Goal: Information Seeking & Learning: Learn about a topic

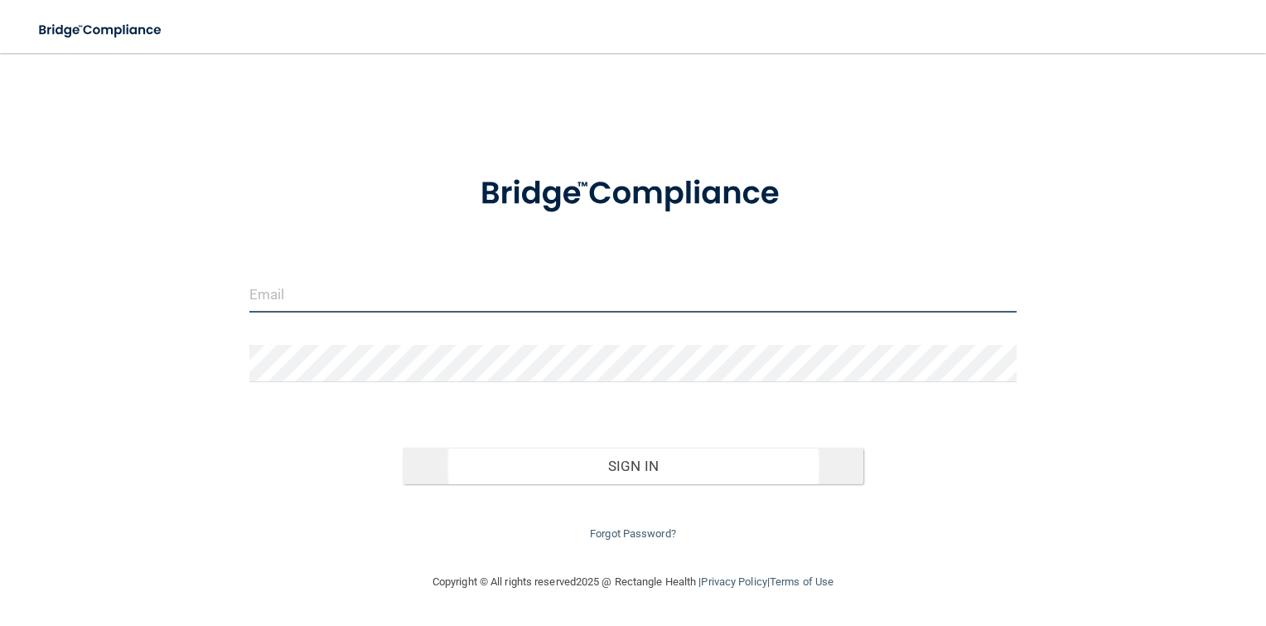
type input "[PERSON_NAME][EMAIL_ADDRESS][PERSON_NAME][DOMAIN_NAME]"
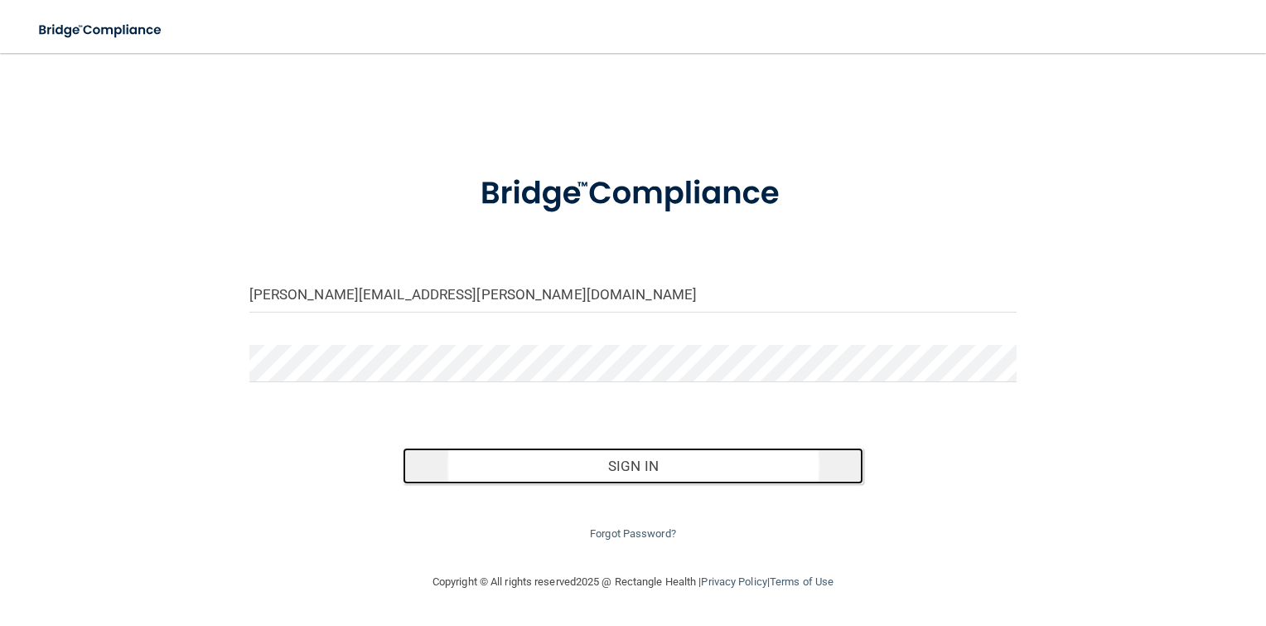
click at [572, 471] on button "Sign In" at bounding box center [633, 466] width 461 height 36
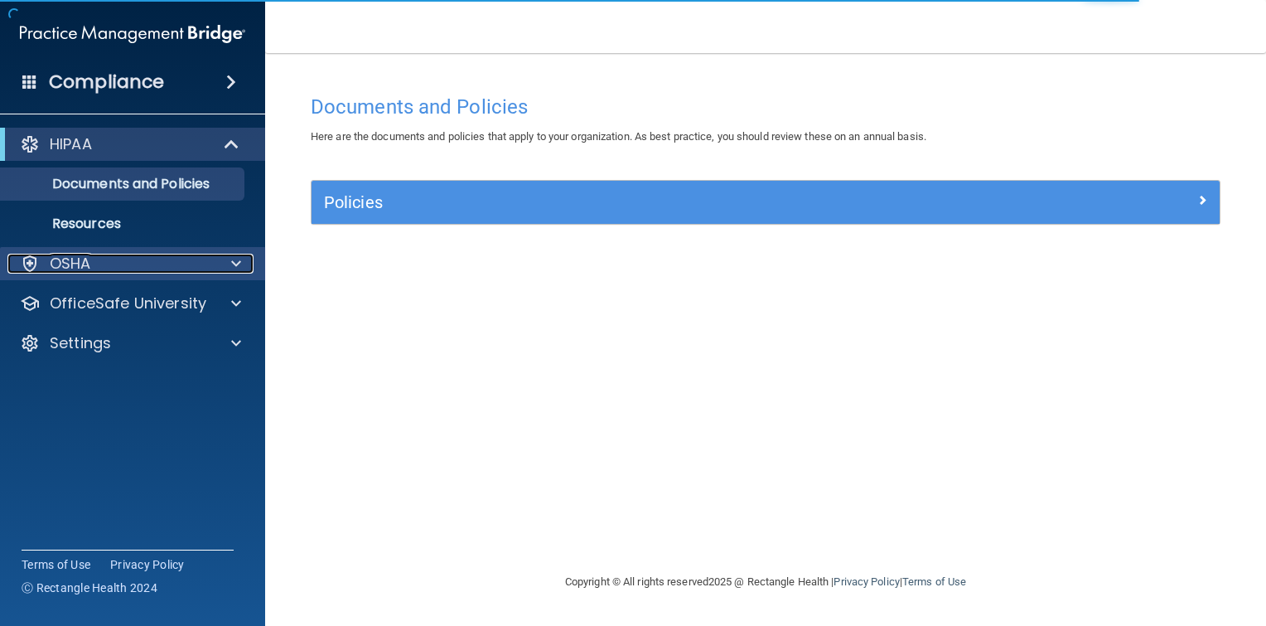
click at [239, 269] on span at bounding box center [236, 264] width 10 height 20
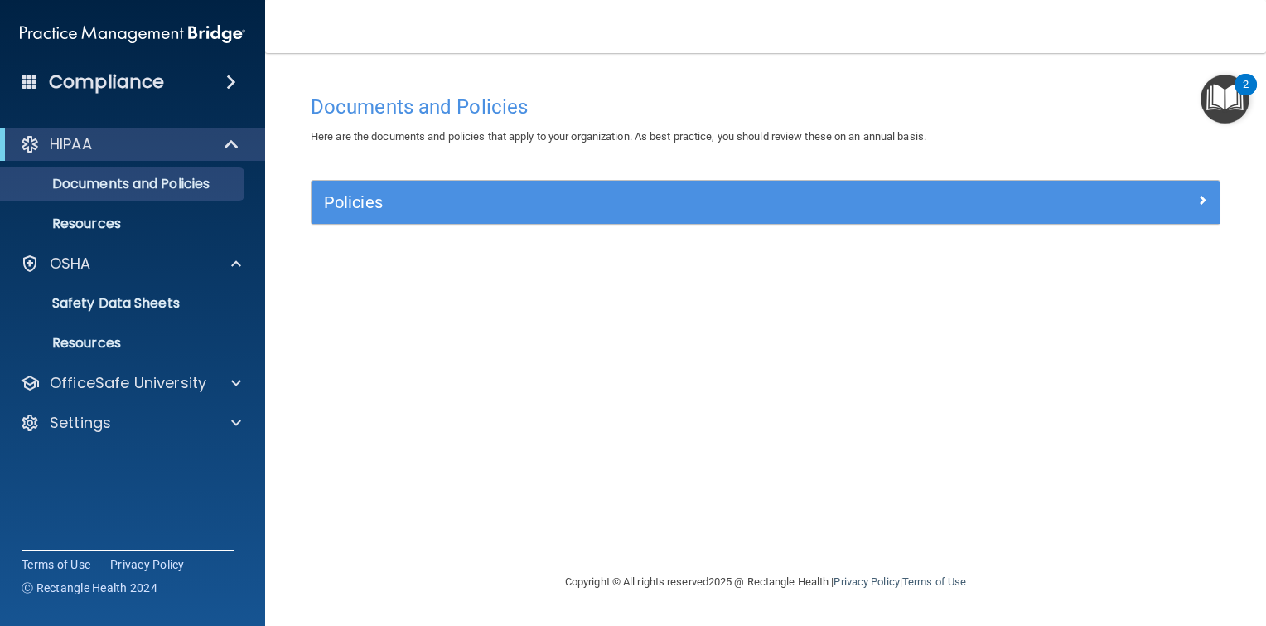
click at [181, 483] on div "Compliance HIPAA Documents and Policies Report an Incident Business Associates …" at bounding box center [132, 313] width 265 height 626
click at [231, 382] on span at bounding box center [236, 383] width 10 height 20
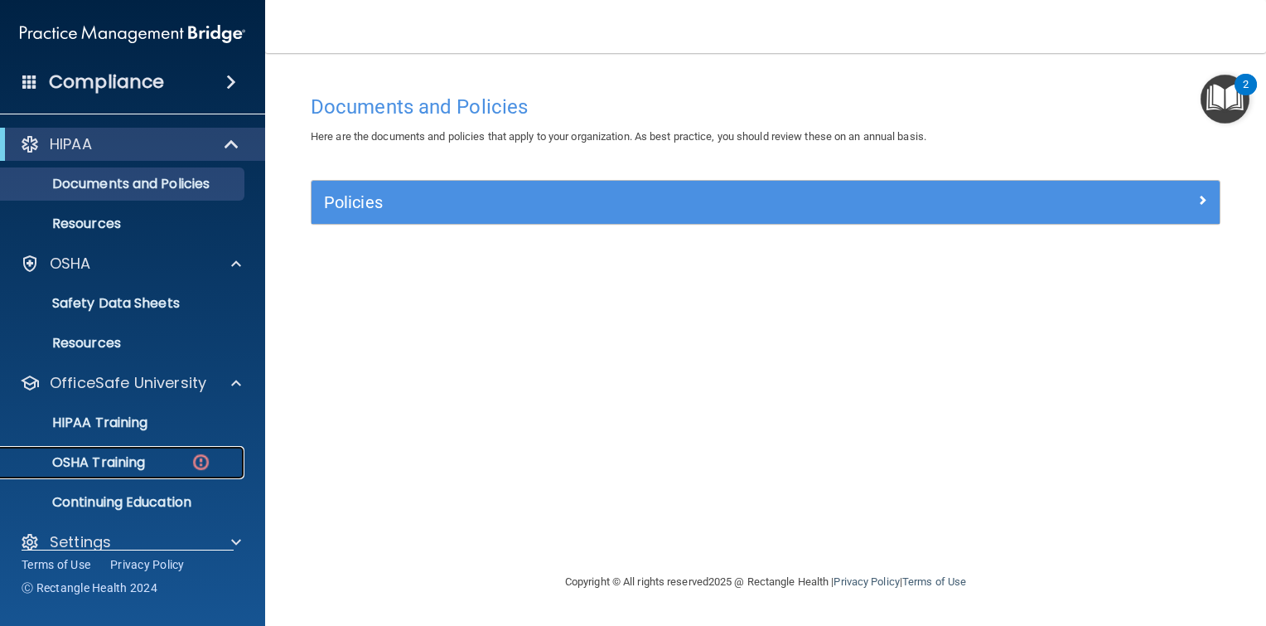
click at [123, 462] on p "OSHA Training" at bounding box center [78, 462] width 134 height 17
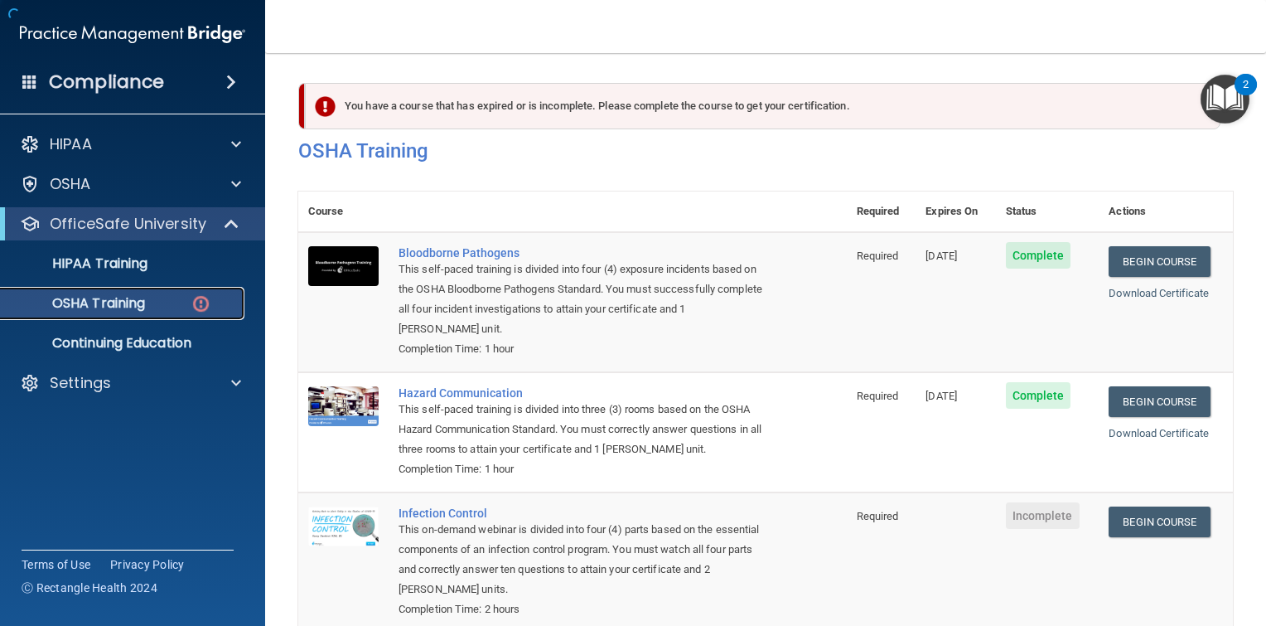
click at [118, 300] on p "OSHA Training" at bounding box center [78, 303] width 134 height 17
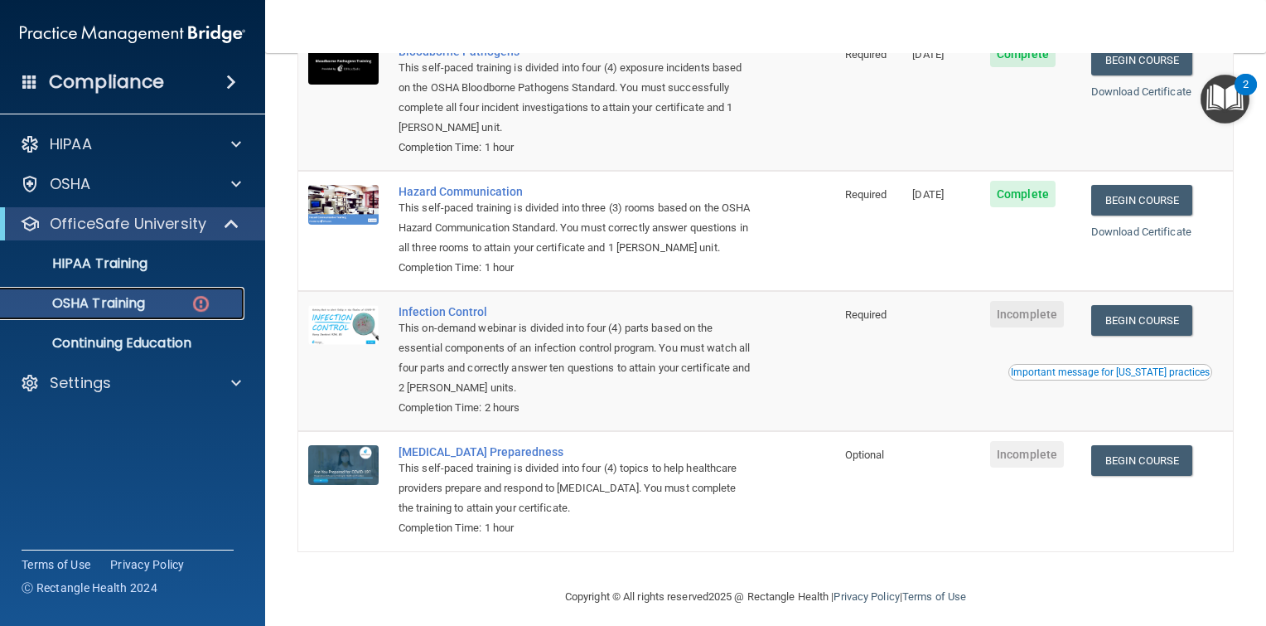
scroll to position [235, 0]
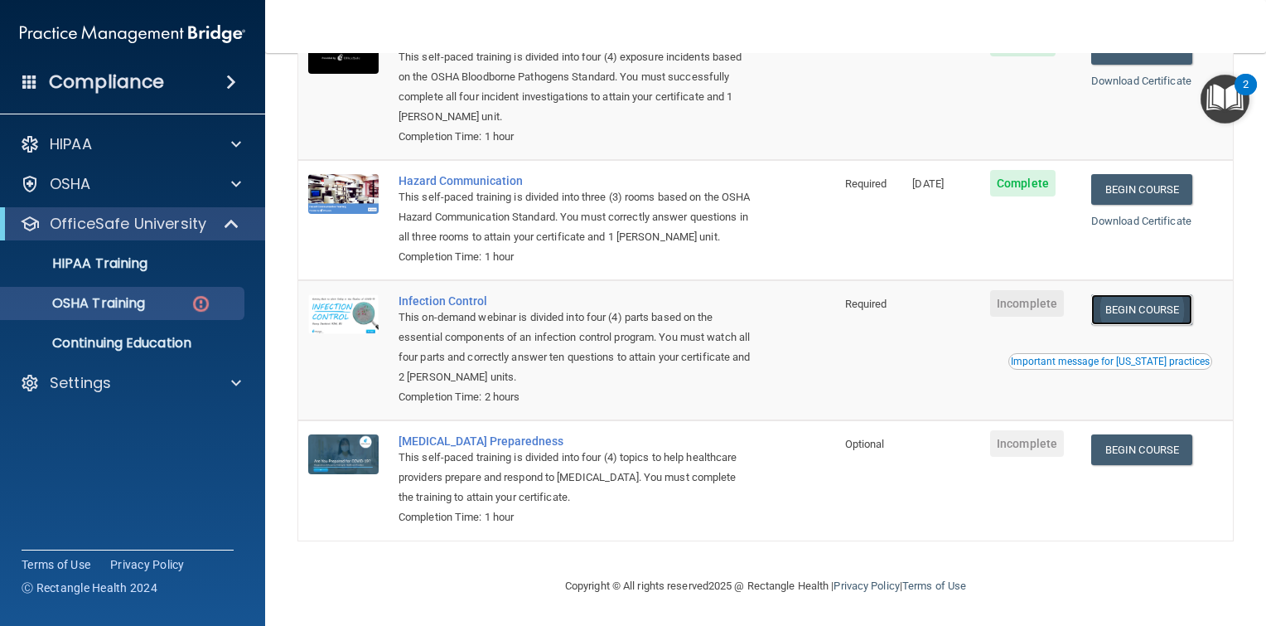
click at [1150, 312] on link "Begin Course" at bounding box center [1141, 309] width 101 height 31
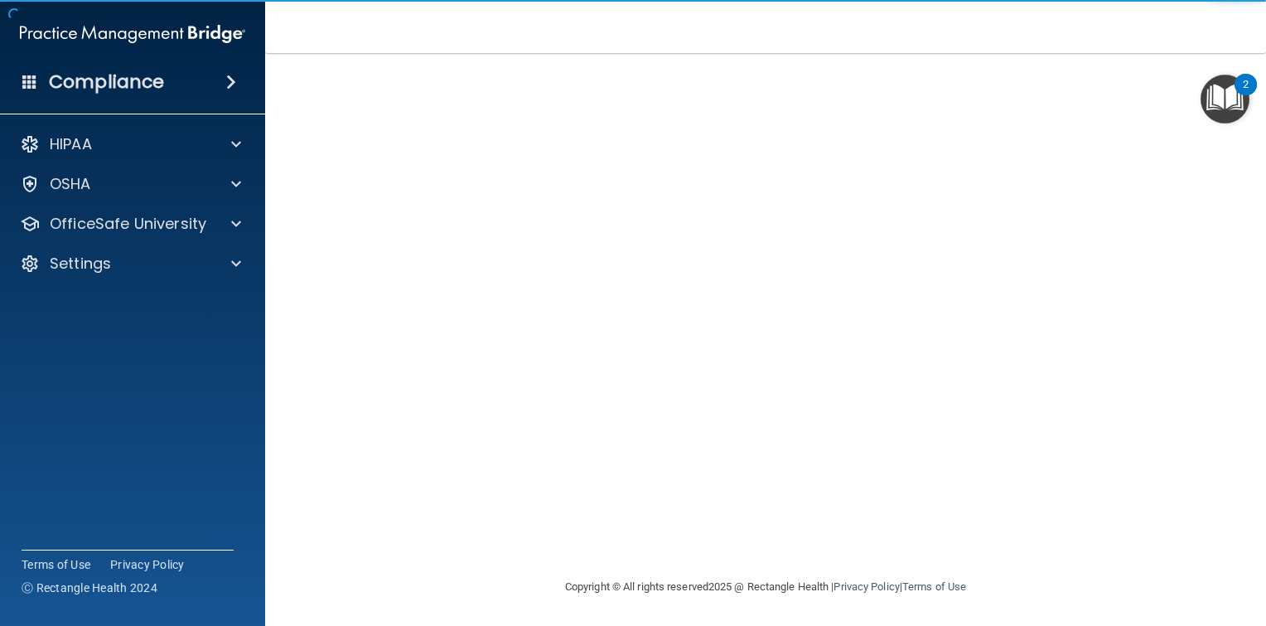
scroll to position [83, 0]
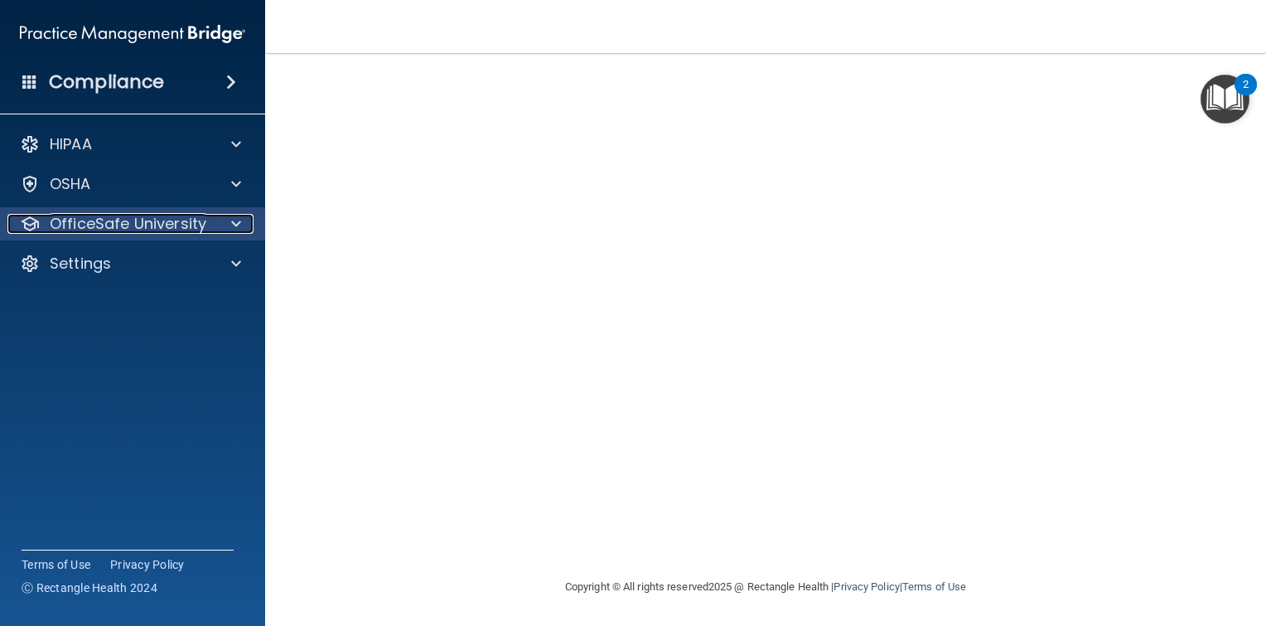
click at [202, 228] on p "OfficeSafe University" at bounding box center [128, 224] width 157 height 20
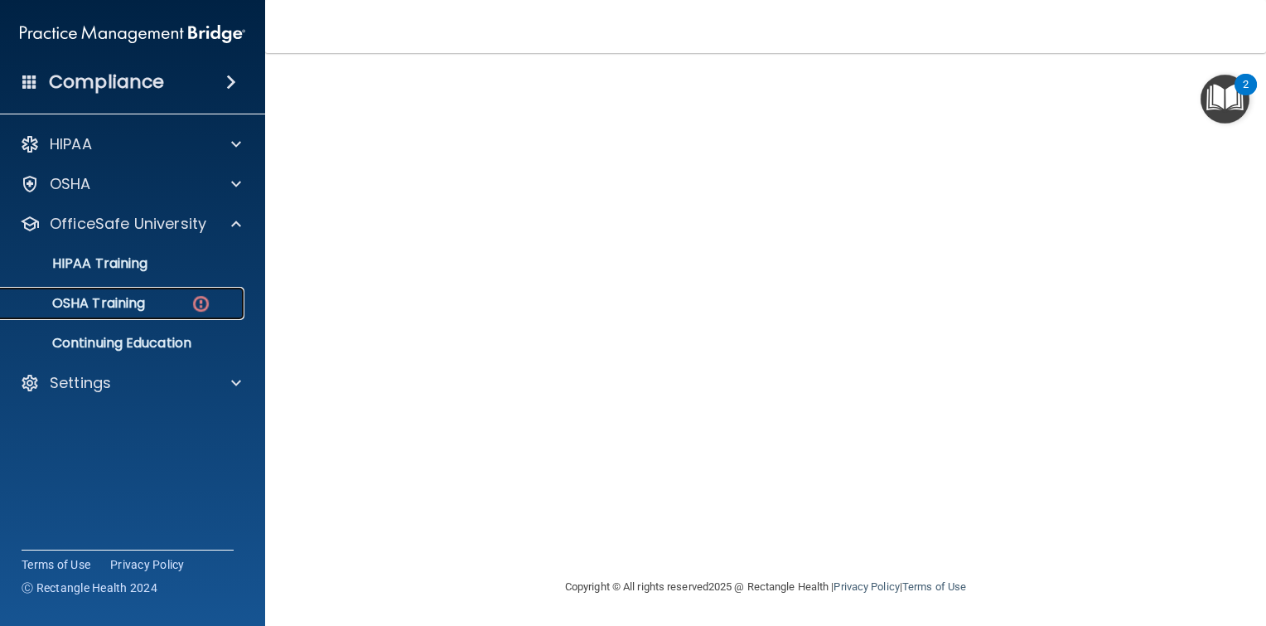
click at [127, 305] on p "OSHA Training" at bounding box center [78, 303] width 134 height 17
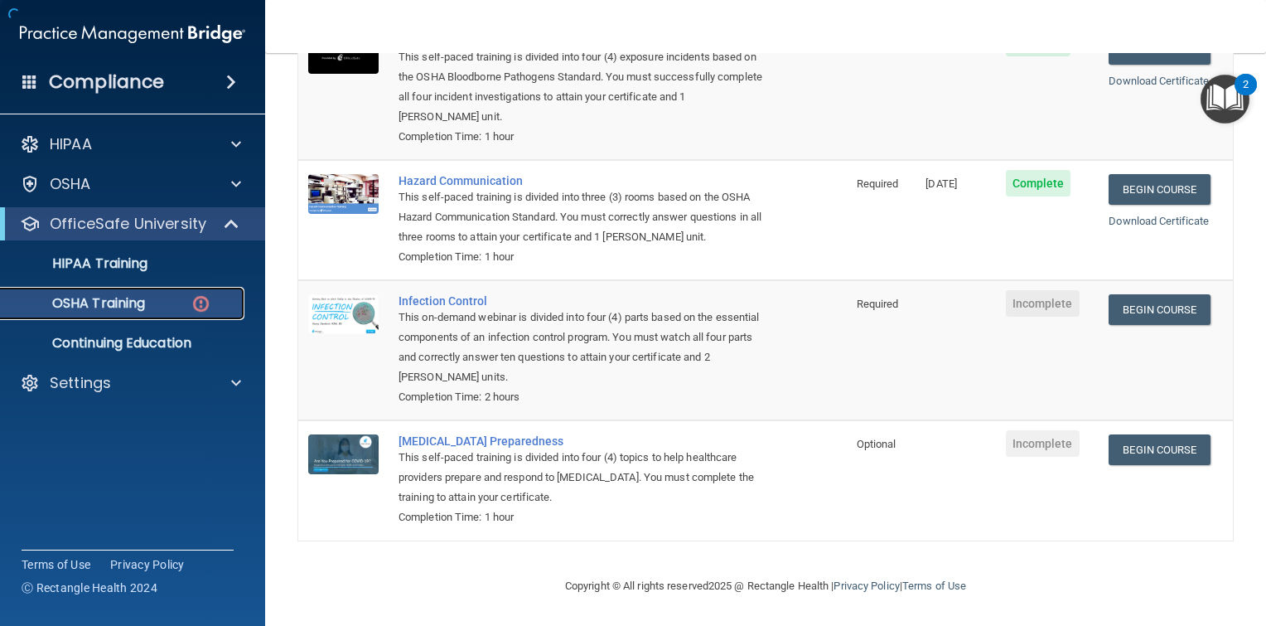
scroll to position [235, 0]
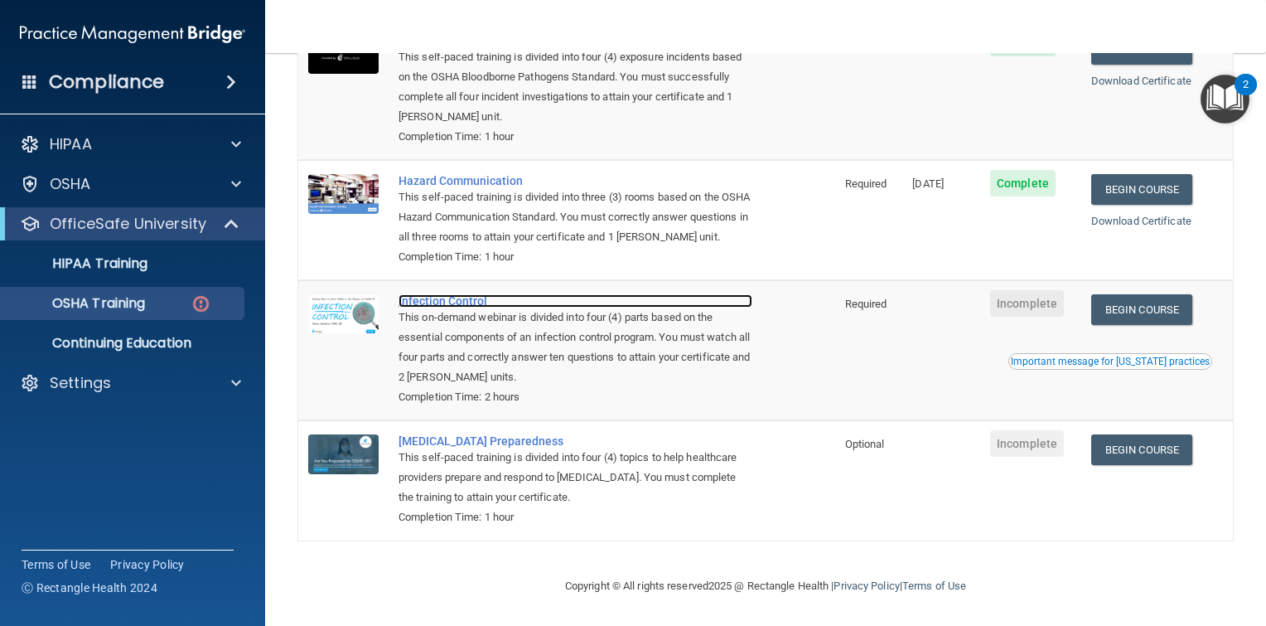
click at [470, 295] on div "Infection Control" at bounding box center [576, 300] width 354 height 13
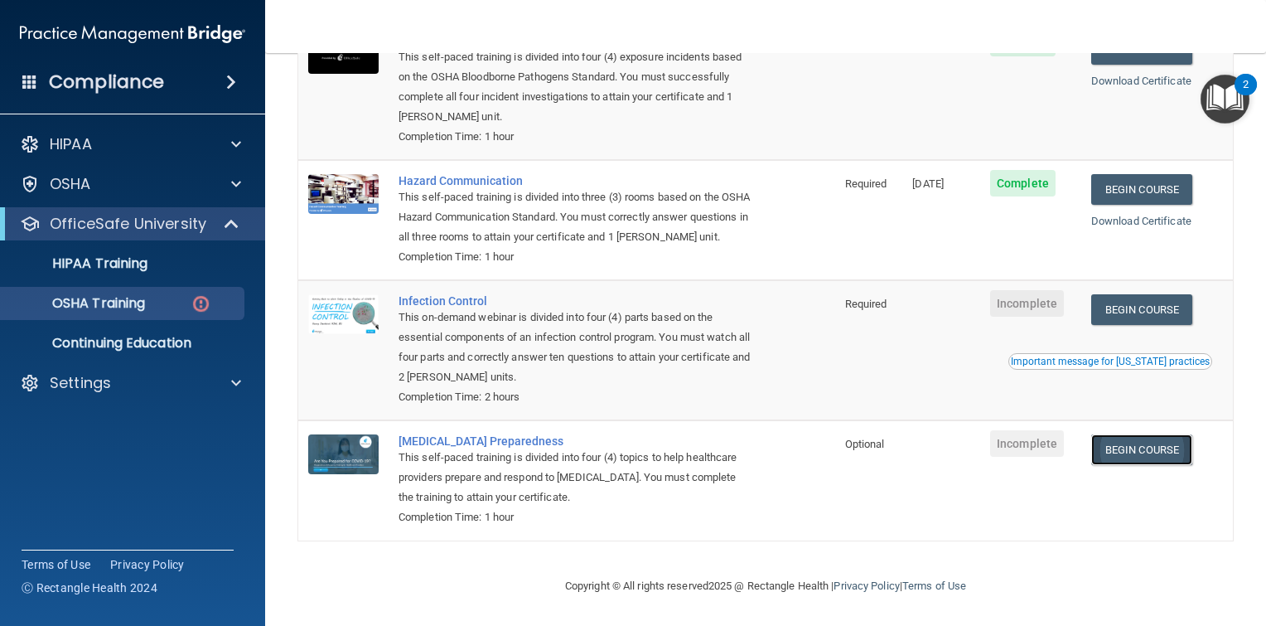
click at [1149, 451] on link "Begin Course" at bounding box center [1141, 449] width 101 height 31
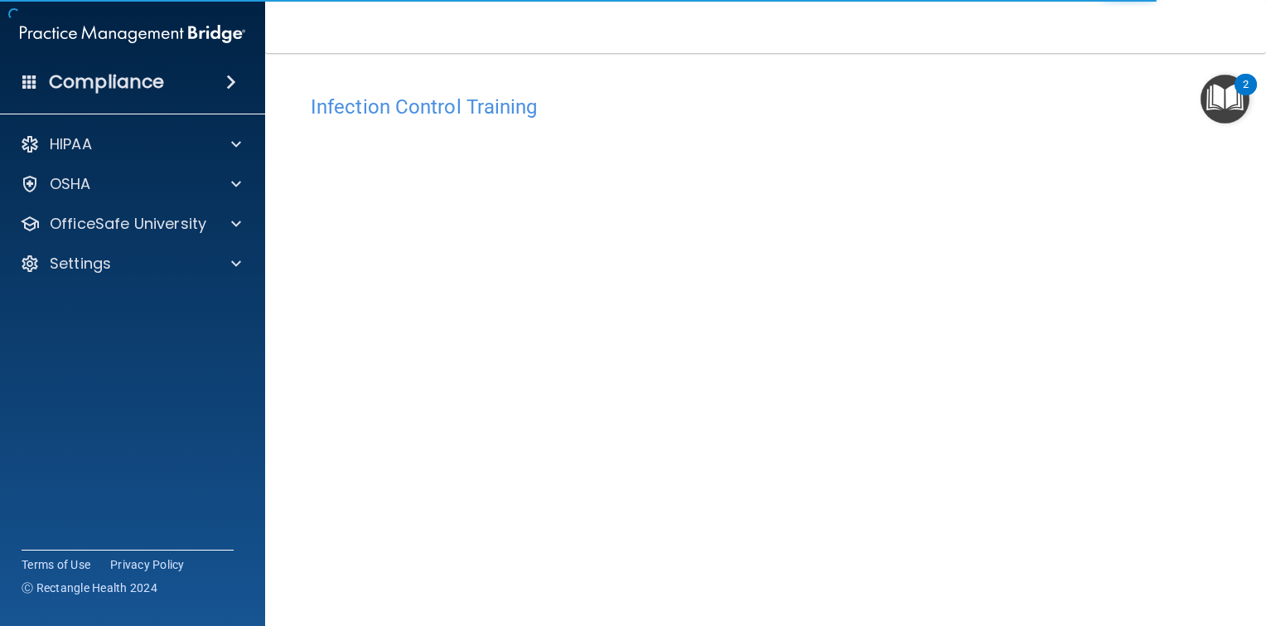
scroll to position [83, 0]
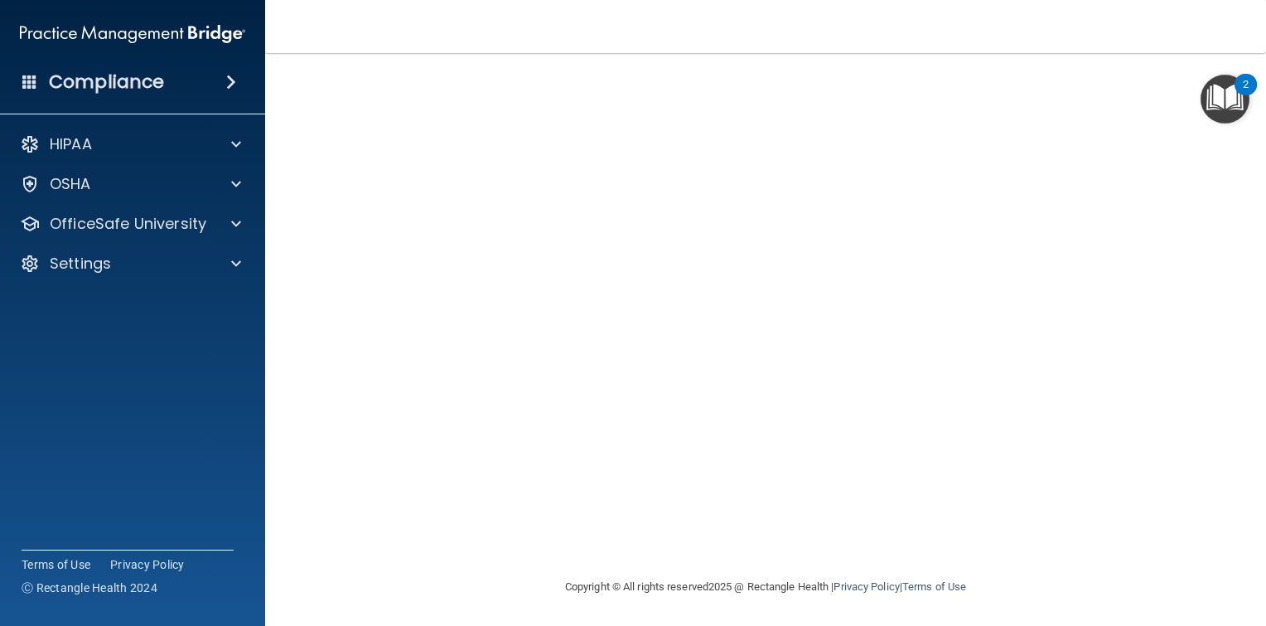
click at [1253, 83] on div "2" at bounding box center [1246, 85] width 22 height 22
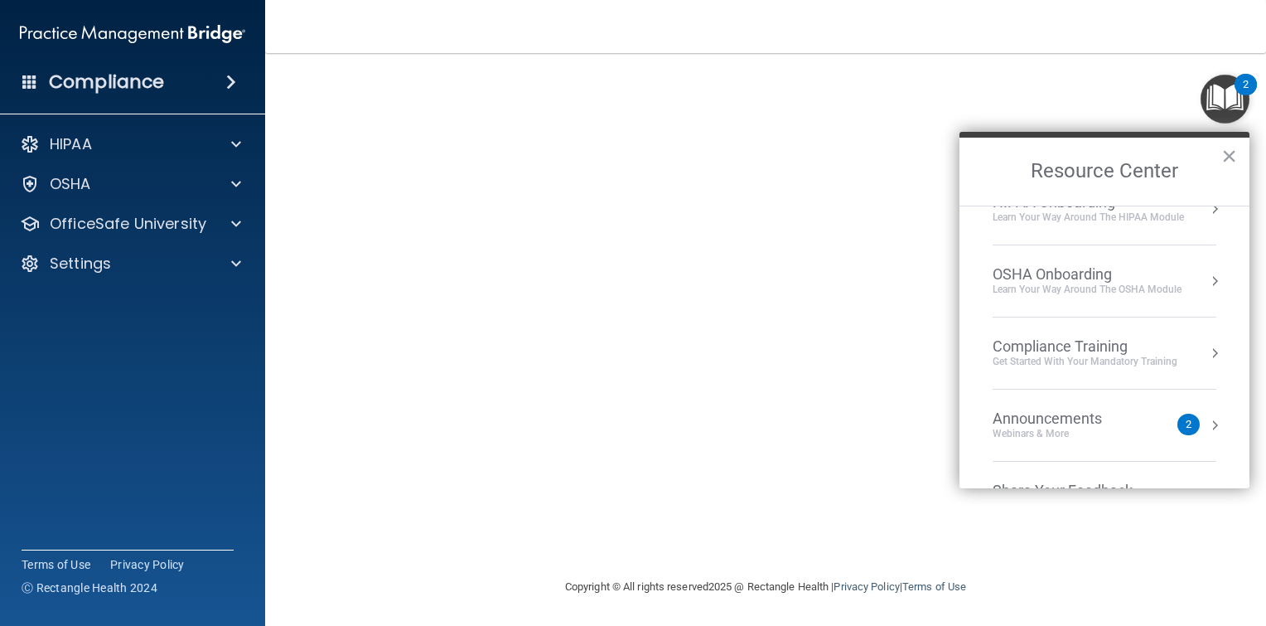
scroll to position [90, 0]
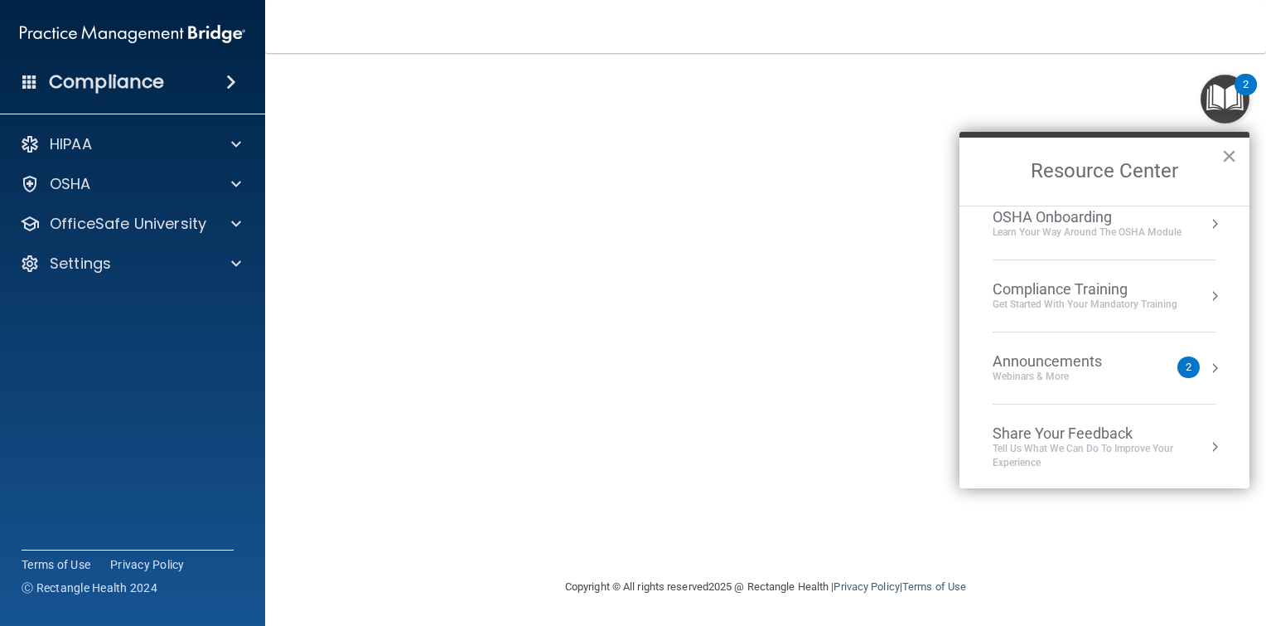
click at [1229, 155] on button "×" at bounding box center [1230, 156] width 16 height 27
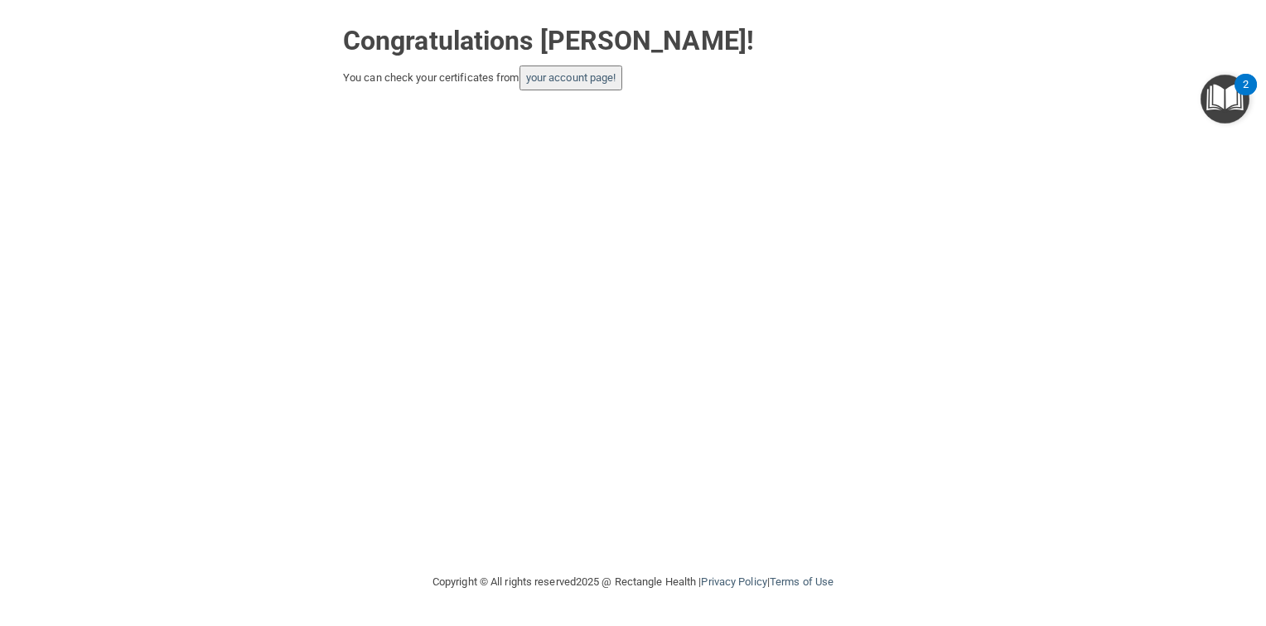
click at [602, 86] on button "your account page!" at bounding box center [572, 77] width 104 height 25
click at [587, 75] on link "your account page!" at bounding box center [571, 77] width 90 height 12
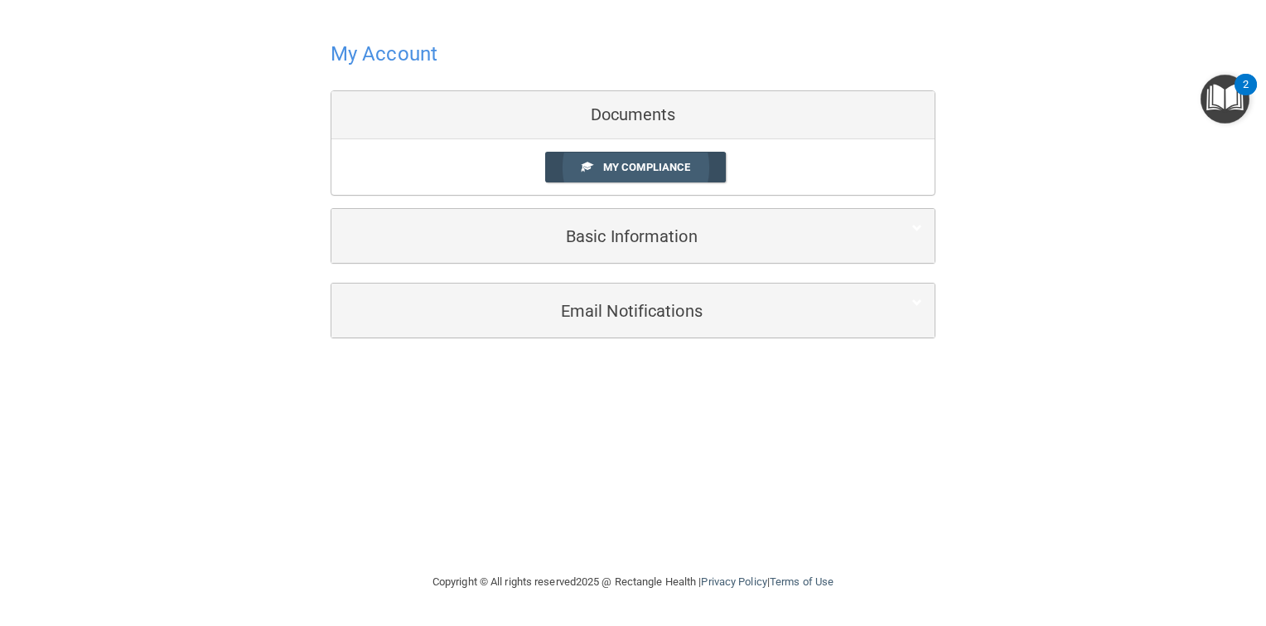
click at [632, 164] on span "My Compliance" at bounding box center [646, 167] width 87 height 12
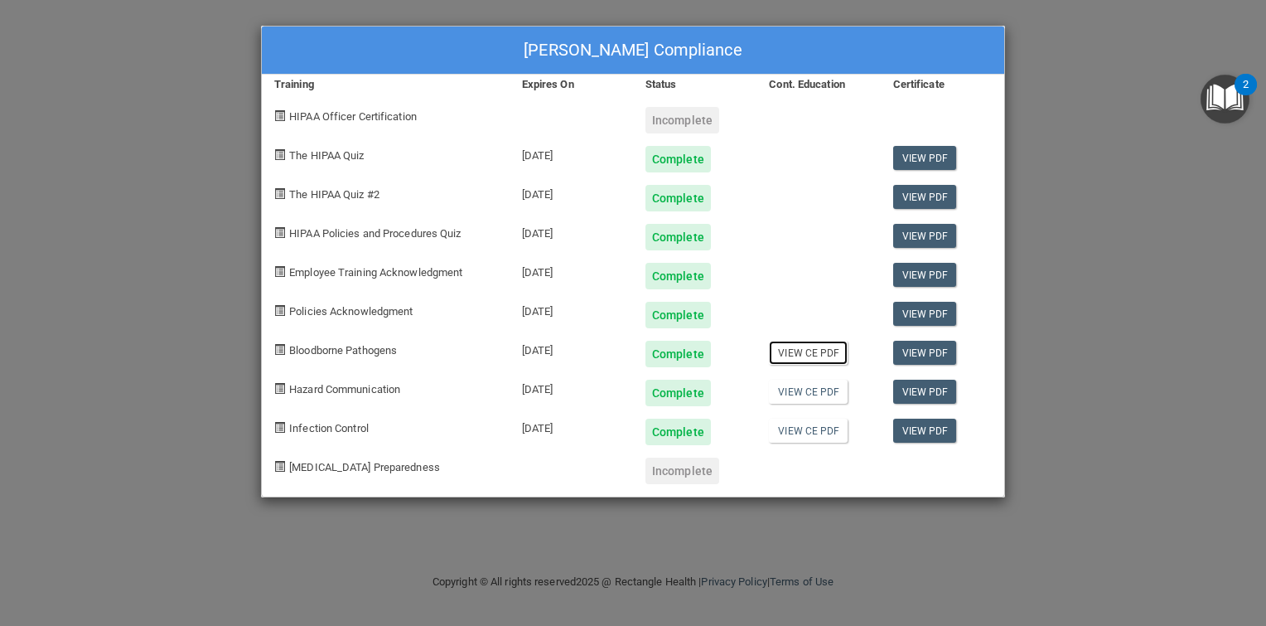
click at [809, 357] on link "View CE PDF" at bounding box center [808, 353] width 79 height 24
click at [811, 394] on link "View CE PDF" at bounding box center [808, 392] width 79 height 24
click at [816, 434] on link "View CE PDF" at bounding box center [808, 431] width 79 height 24
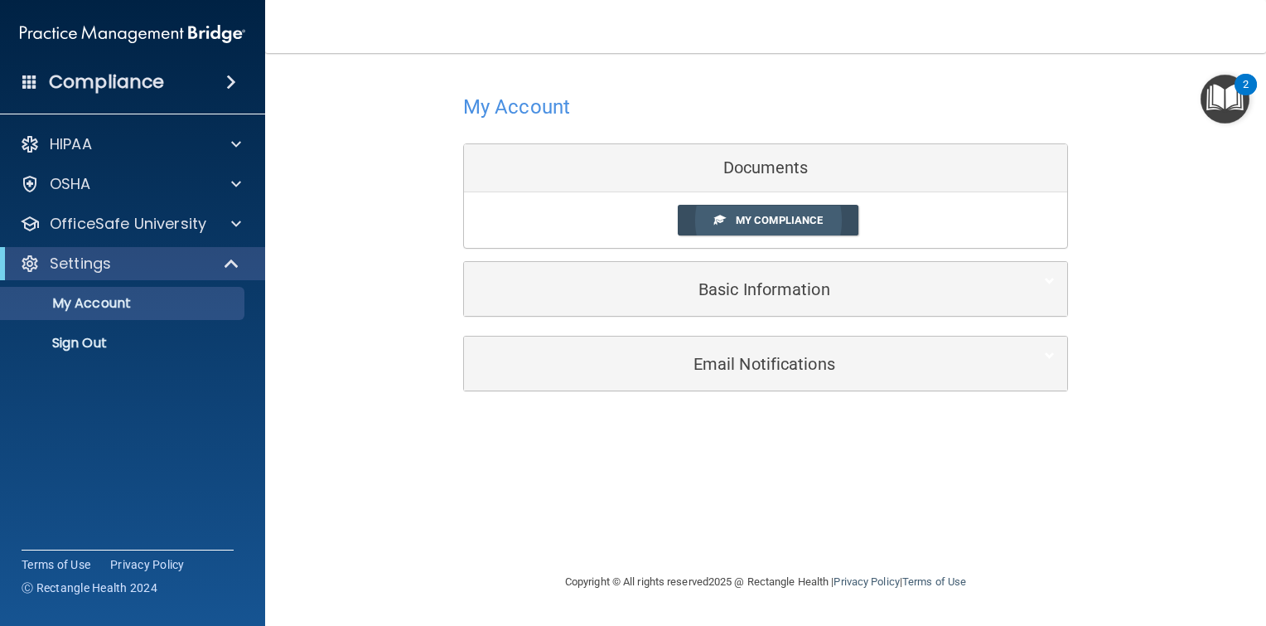
click at [816, 220] on span "My Compliance" at bounding box center [779, 220] width 87 height 12
